Goal: Navigation & Orientation: Understand site structure

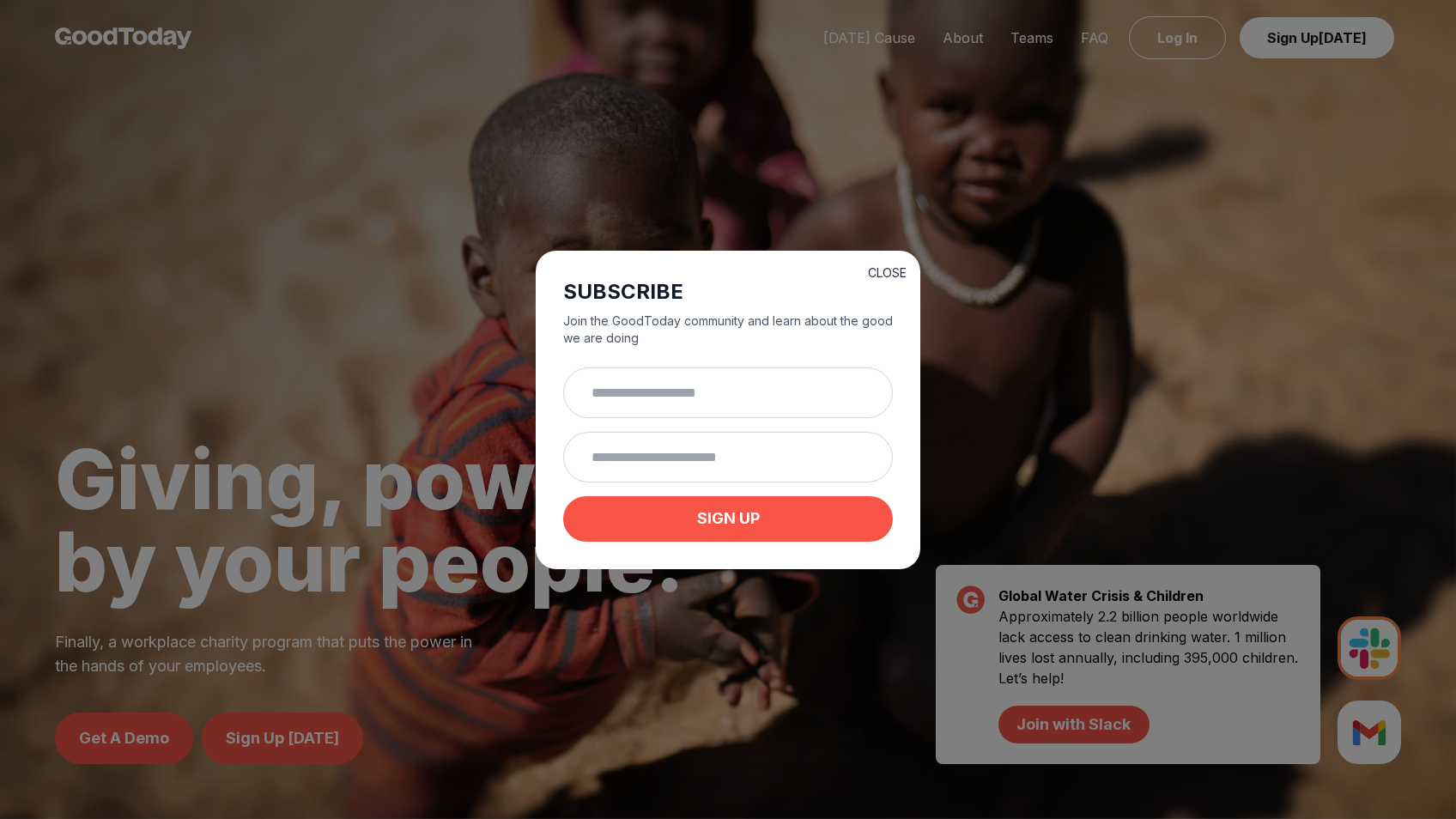
click at [879, 265] on button "CLOSE" at bounding box center [887, 273] width 39 height 17
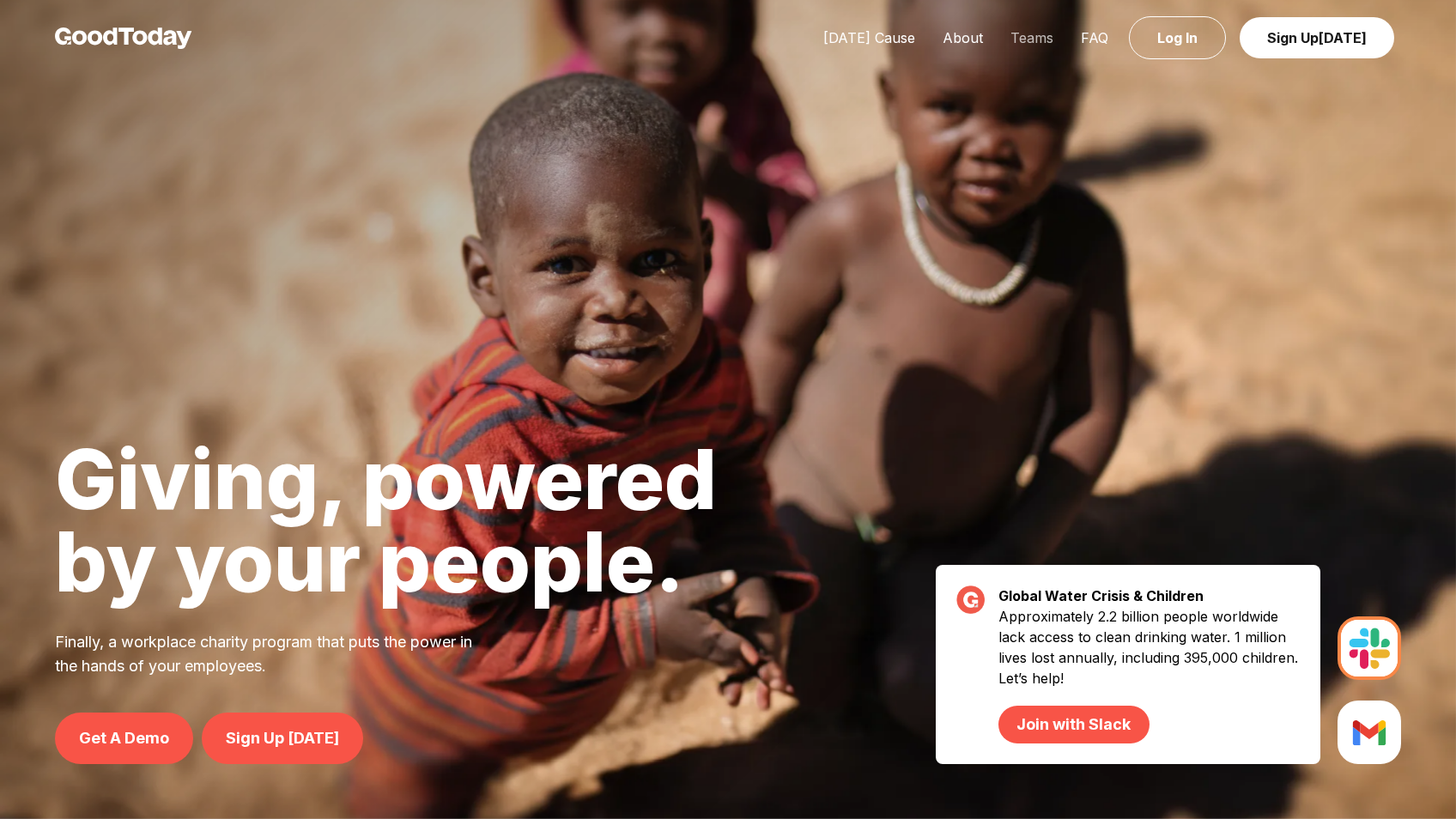
click at [1041, 39] on link "Teams" at bounding box center [1031, 37] width 70 height 17
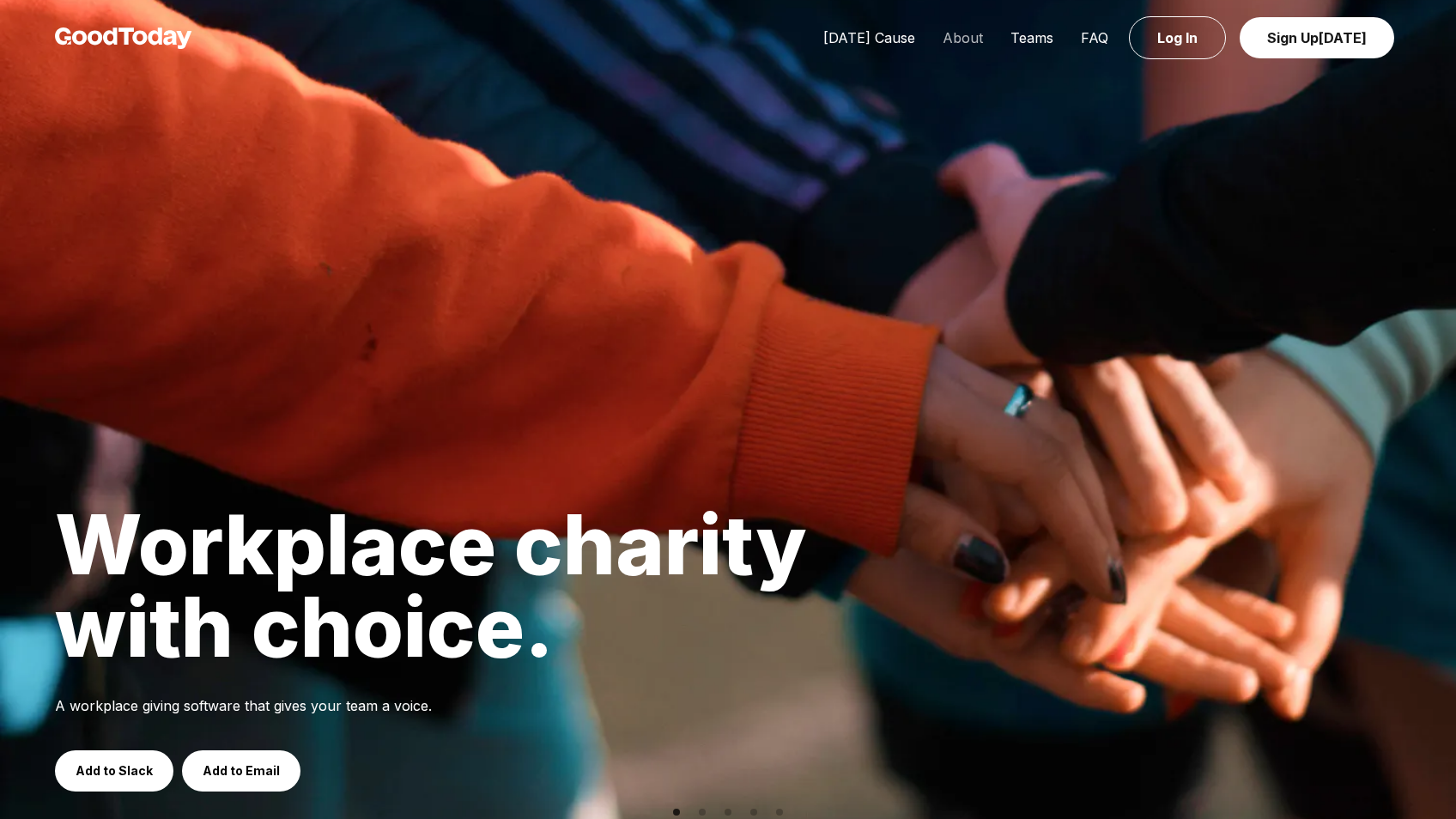
click at [961, 34] on link "About" at bounding box center [962, 37] width 68 height 17
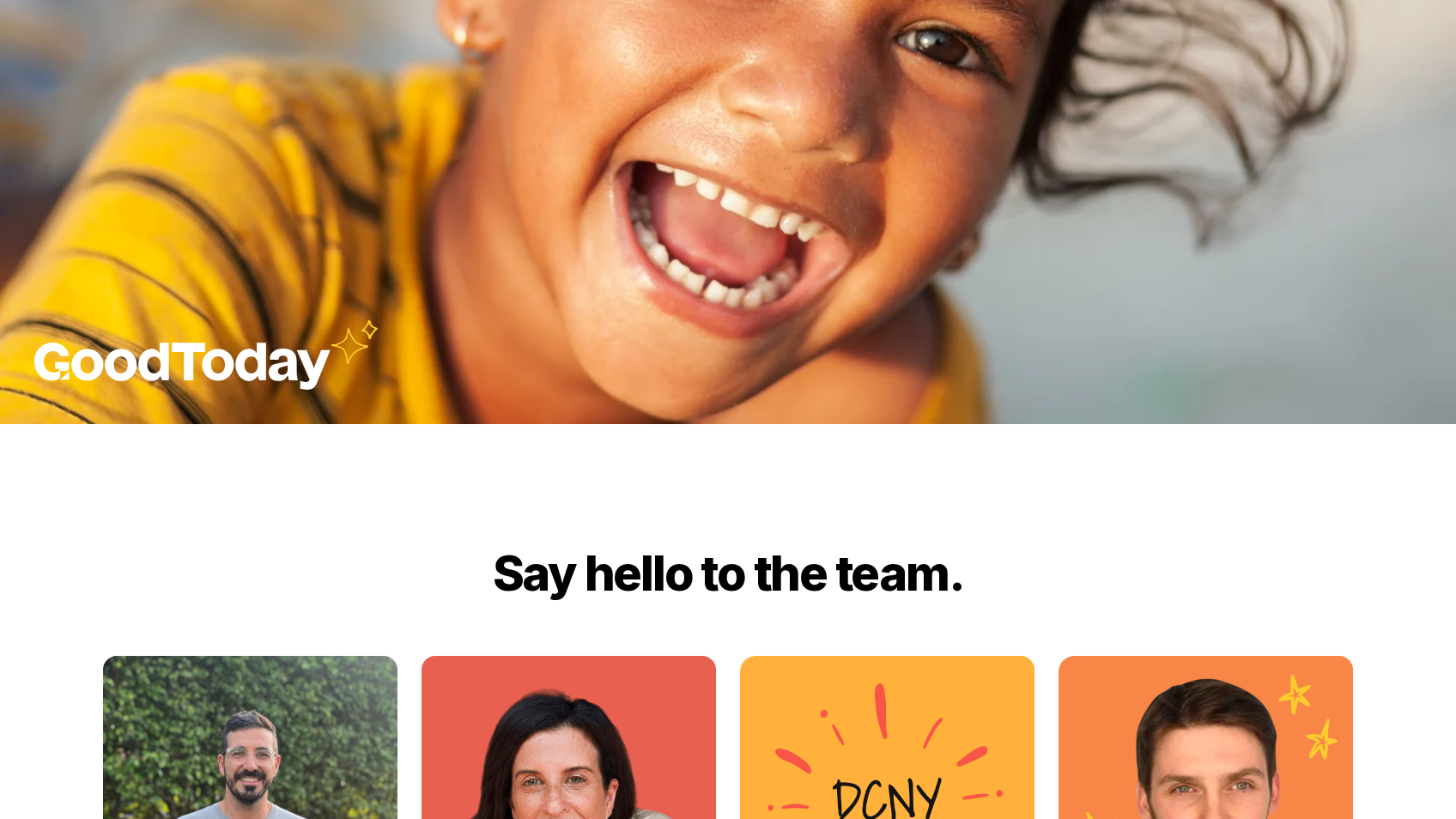
scroll to position [1990, 0]
